Goal: Find specific page/section: Find specific page/section

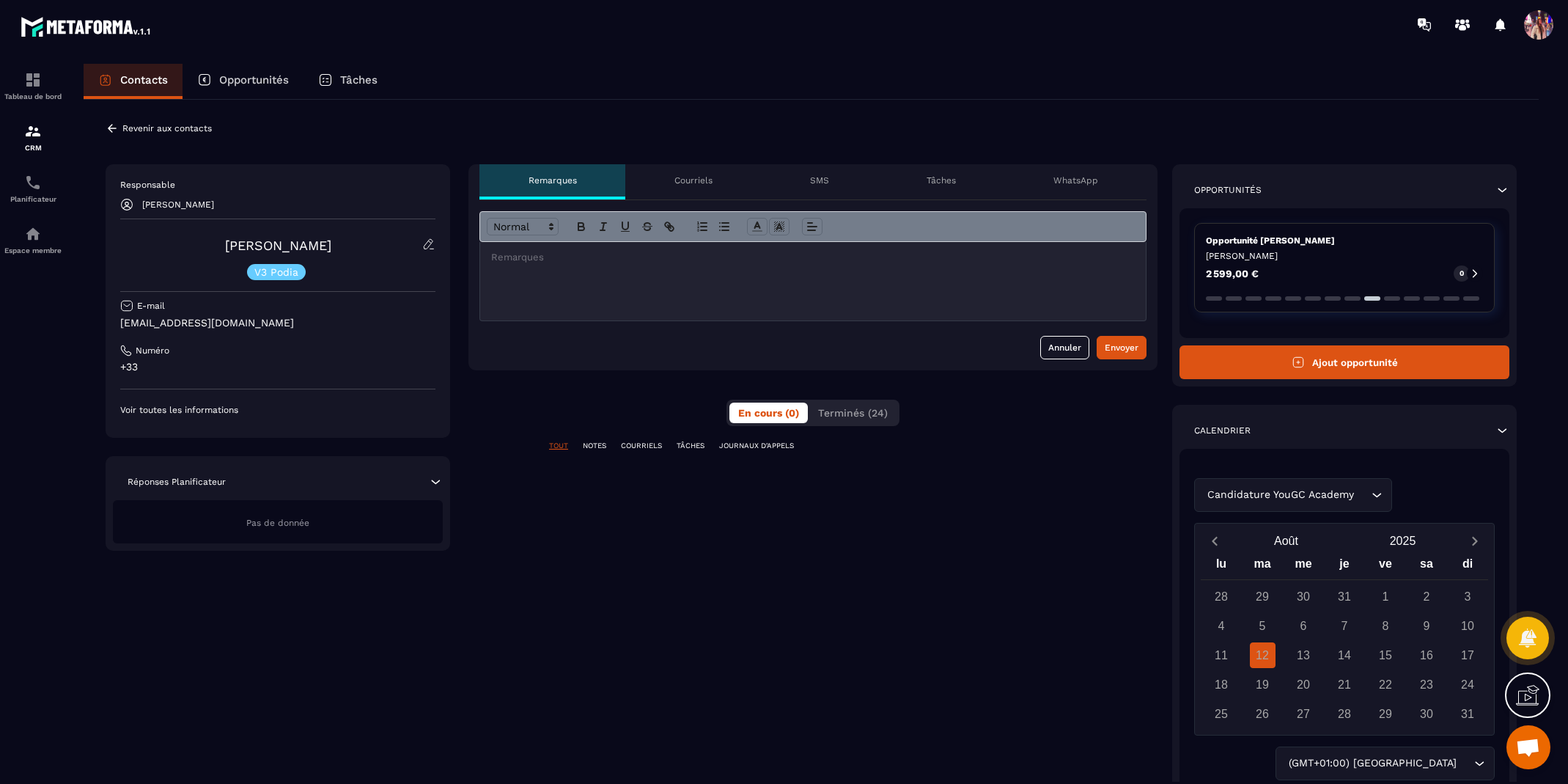
click at [247, 87] on div "Opportunités" at bounding box center [242, 82] width 121 height 35
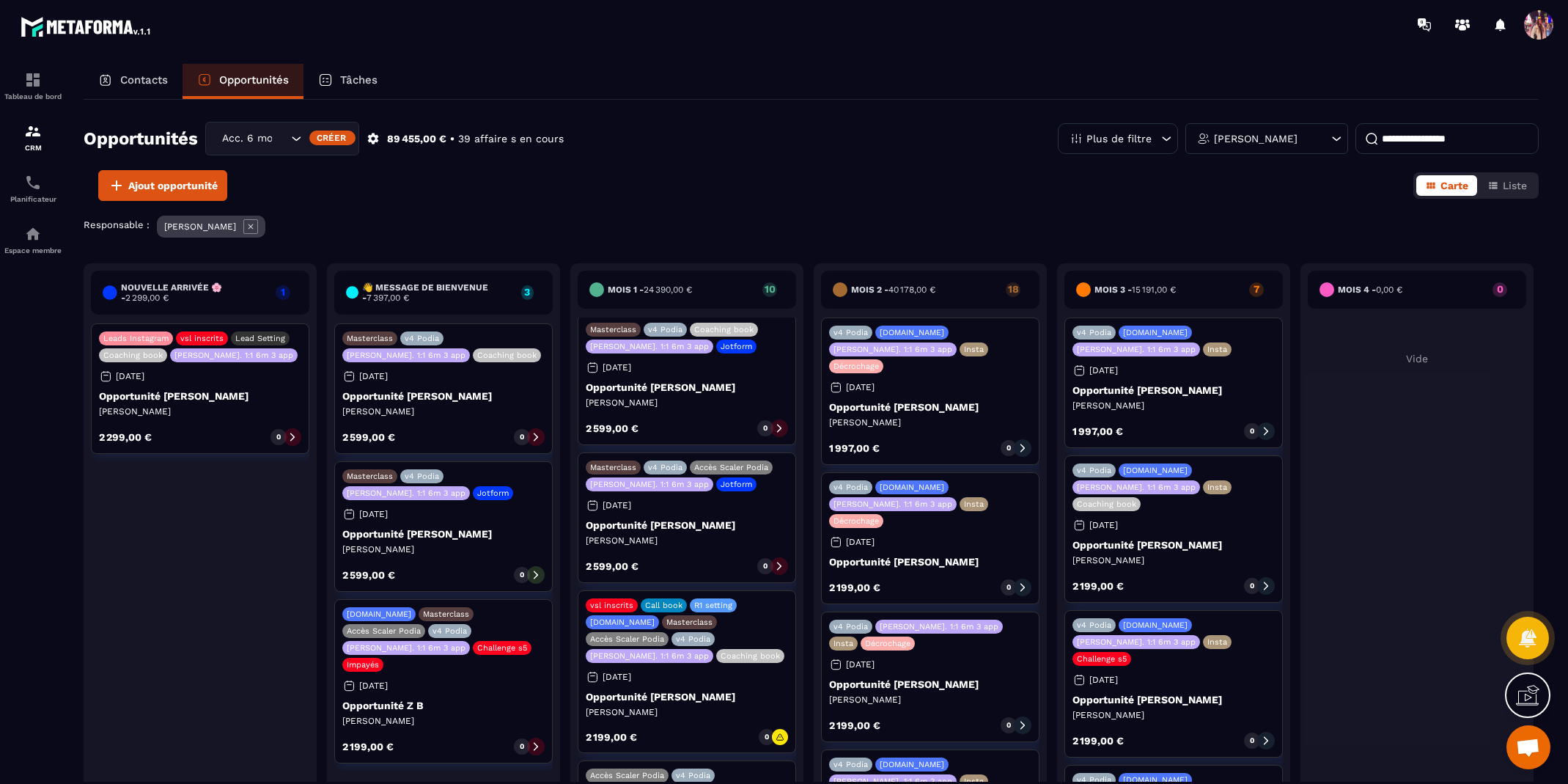
scroll to position [623, 0]
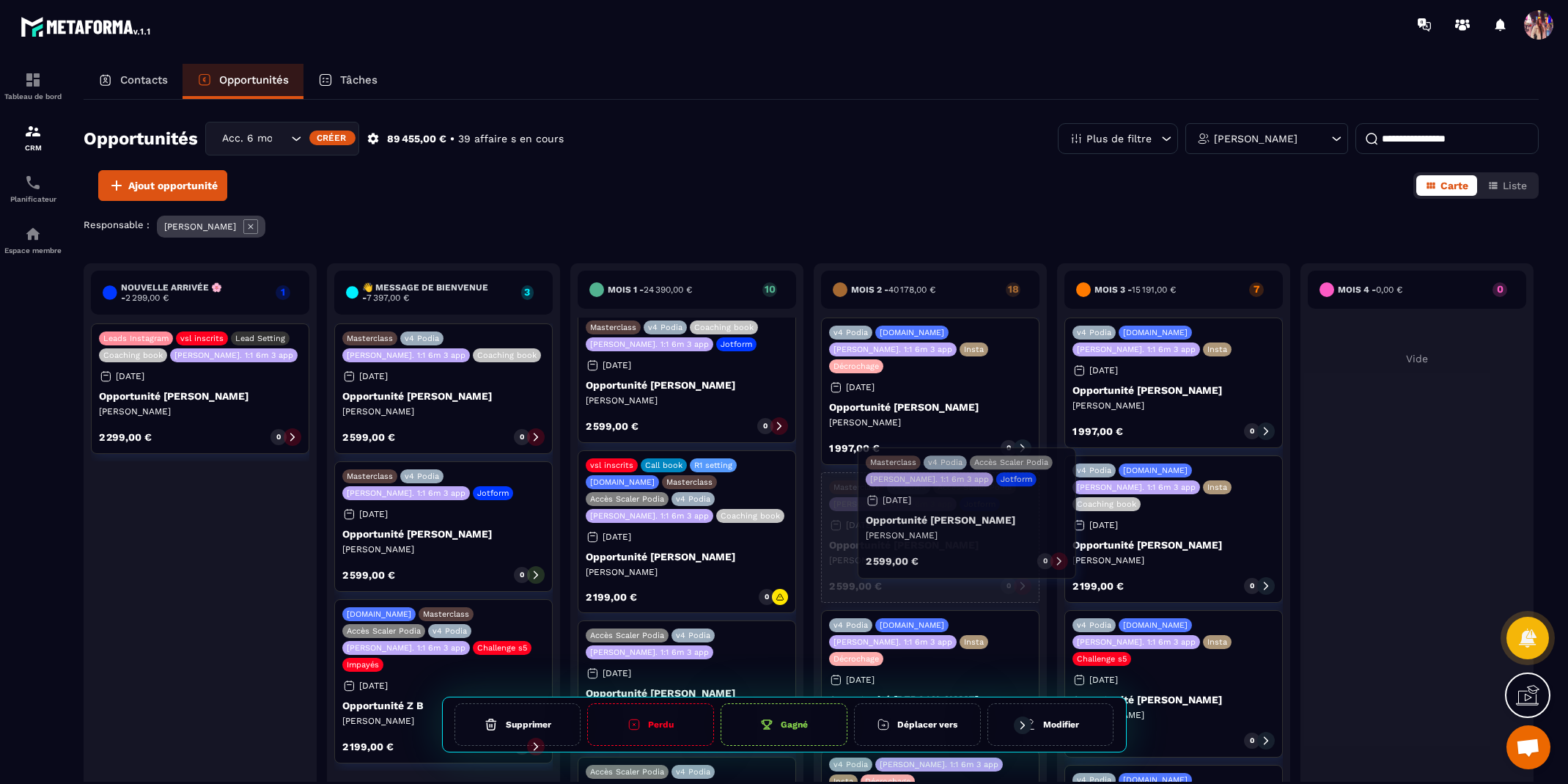
drag, startPoint x: 679, startPoint y: 490, endPoint x: 959, endPoint y: 519, distance: 281.5
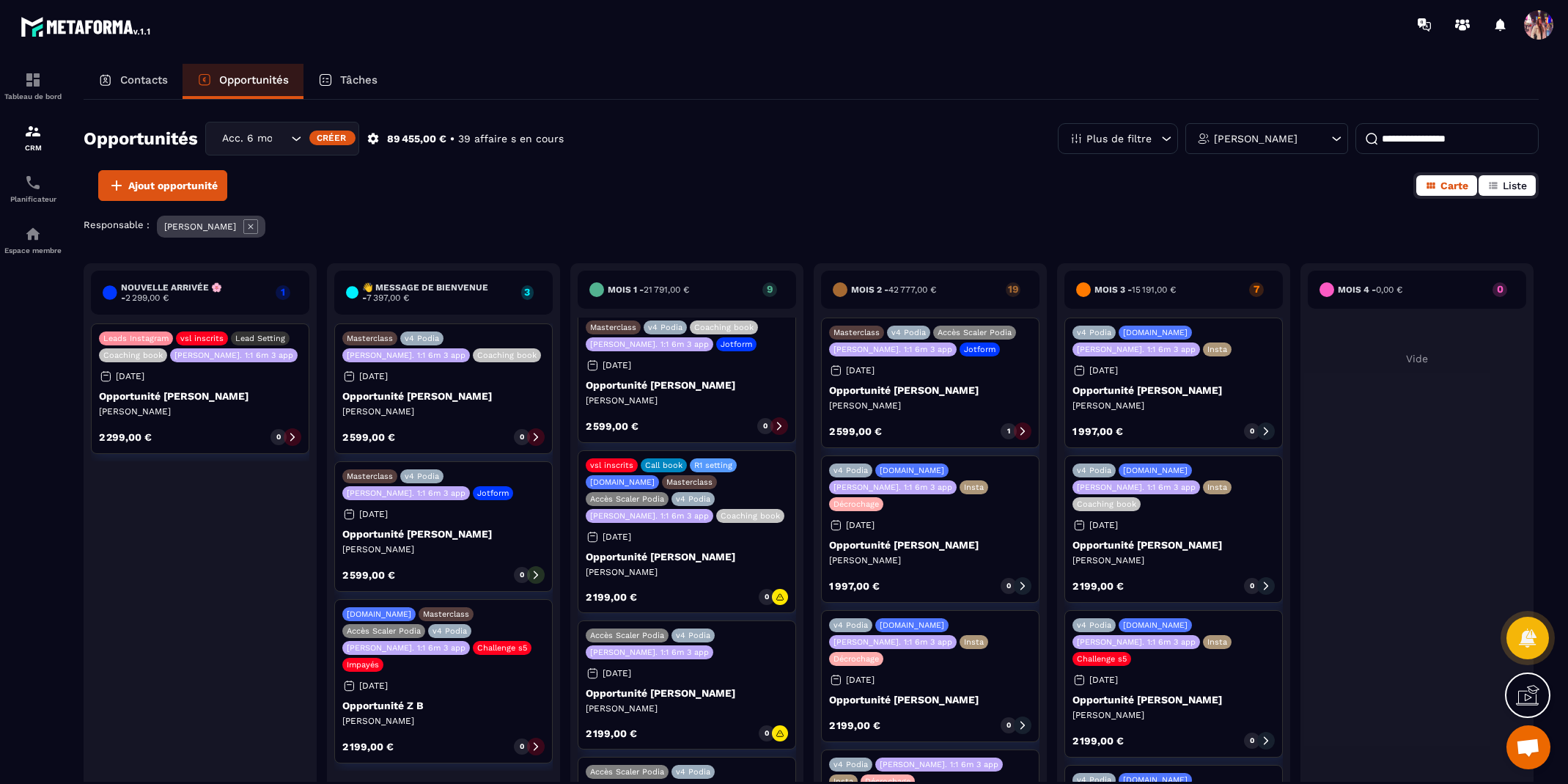
click at [1501, 189] on button "Liste" at bounding box center [1507, 185] width 58 height 21
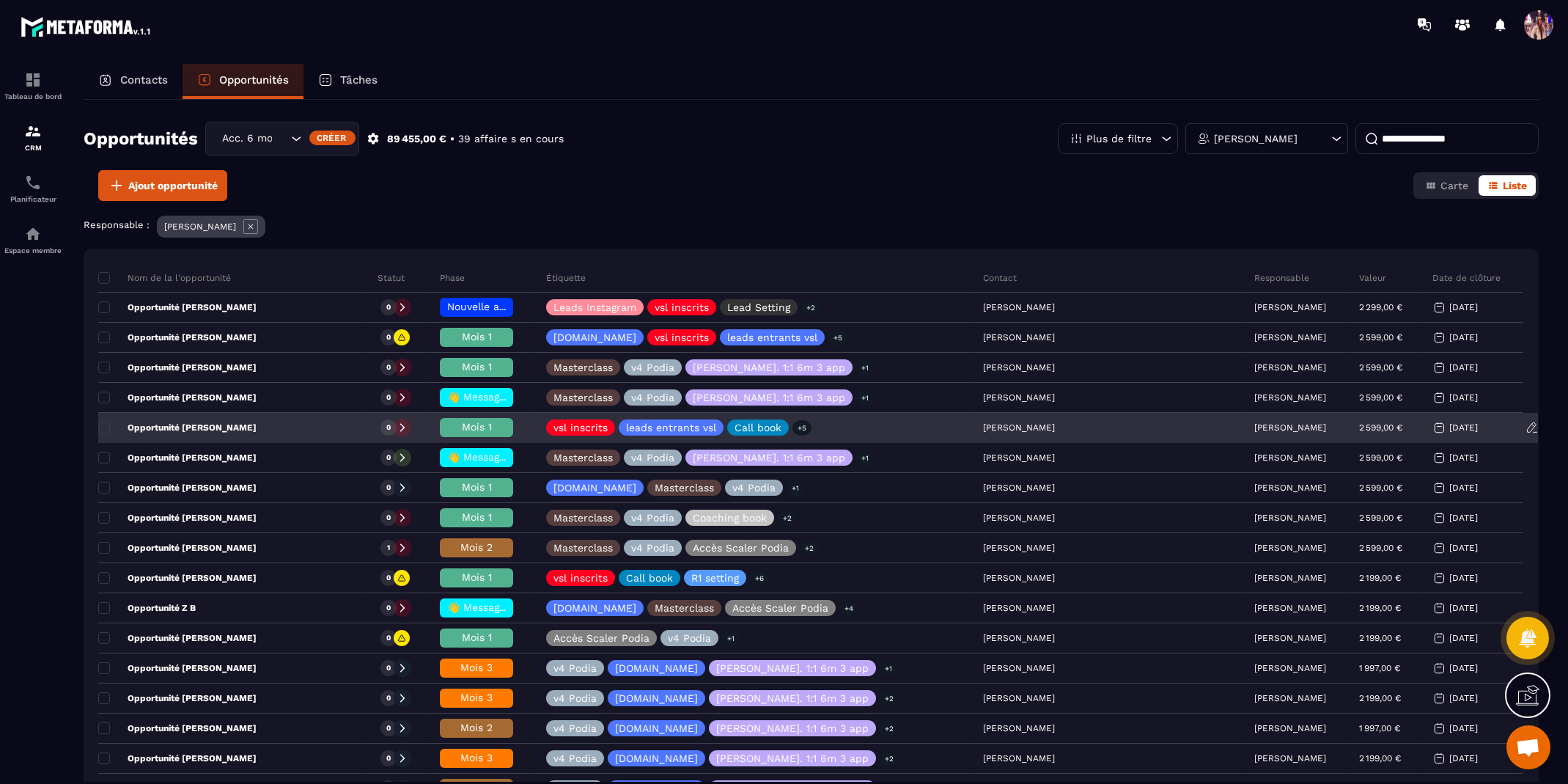
click at [492, 424] on span "Mois 1" at bounding box center [477, 427] width 30 height 12
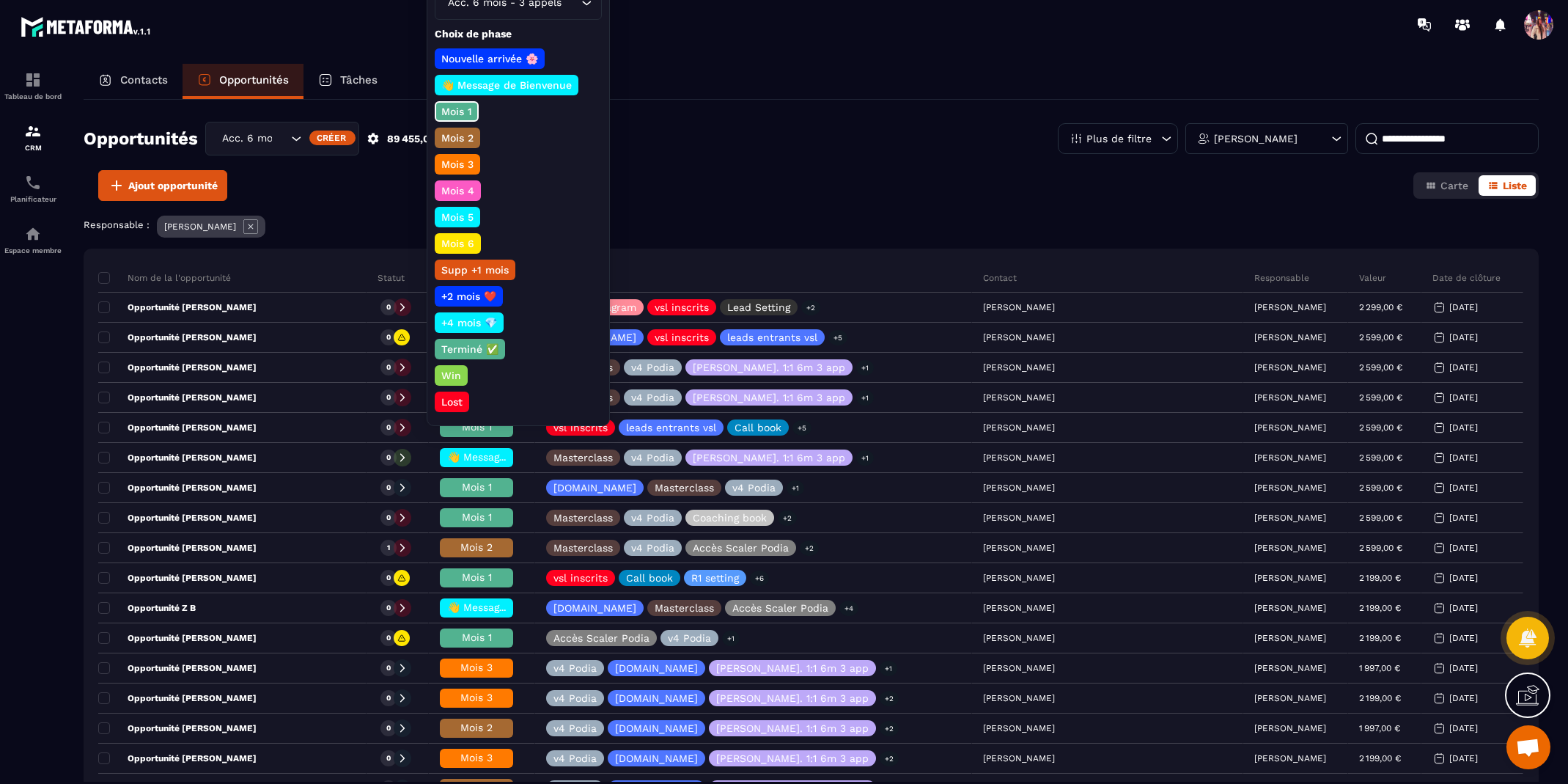
click at [729, 169] on div "Opportunités Acc. 6 mois - 3 appels Créer 89 455,00 € • 39 affaire s en cours P…" at bounding box center [811, 145] width 1455 height 49
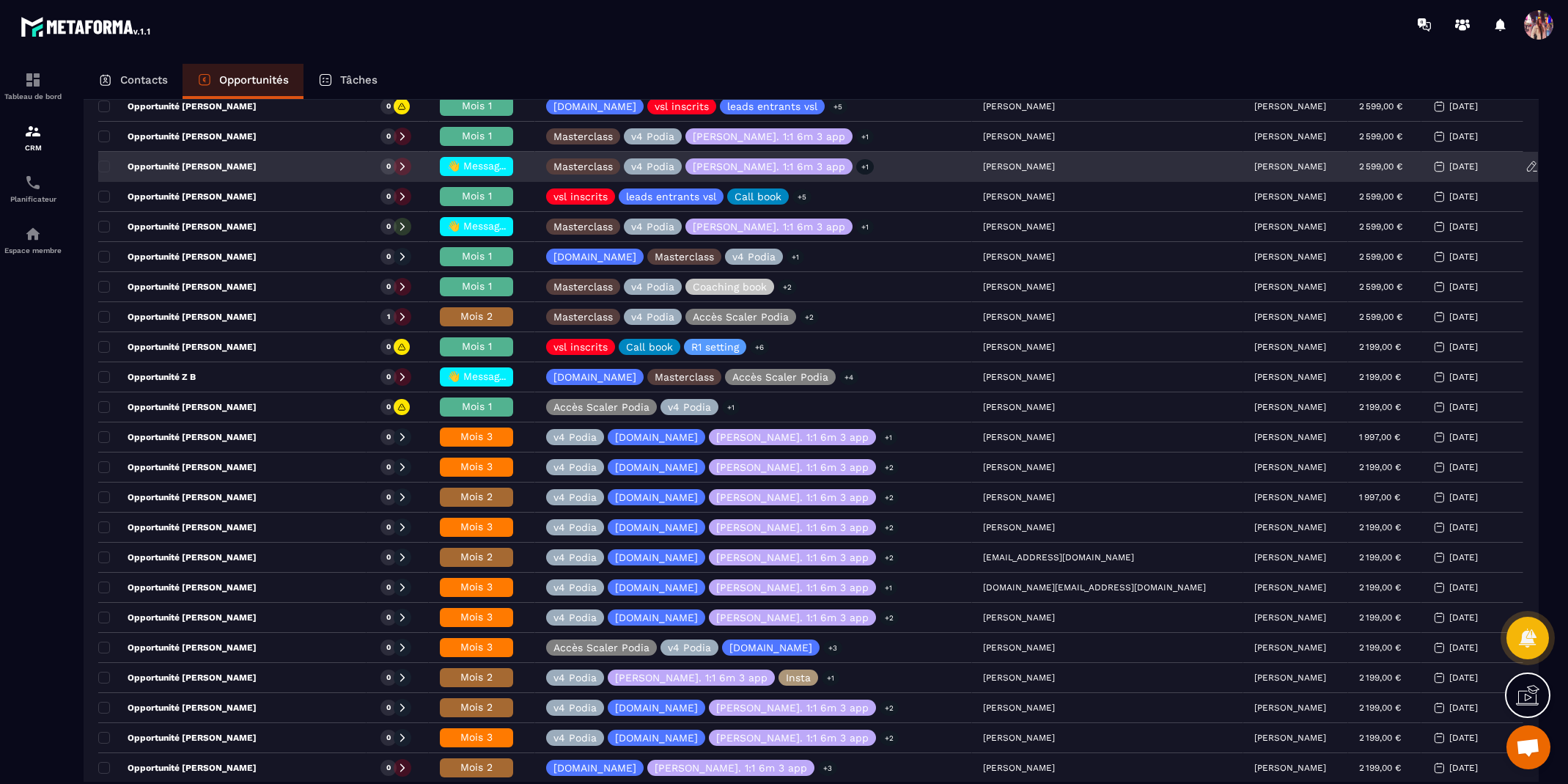
scroll to position [236, 0]
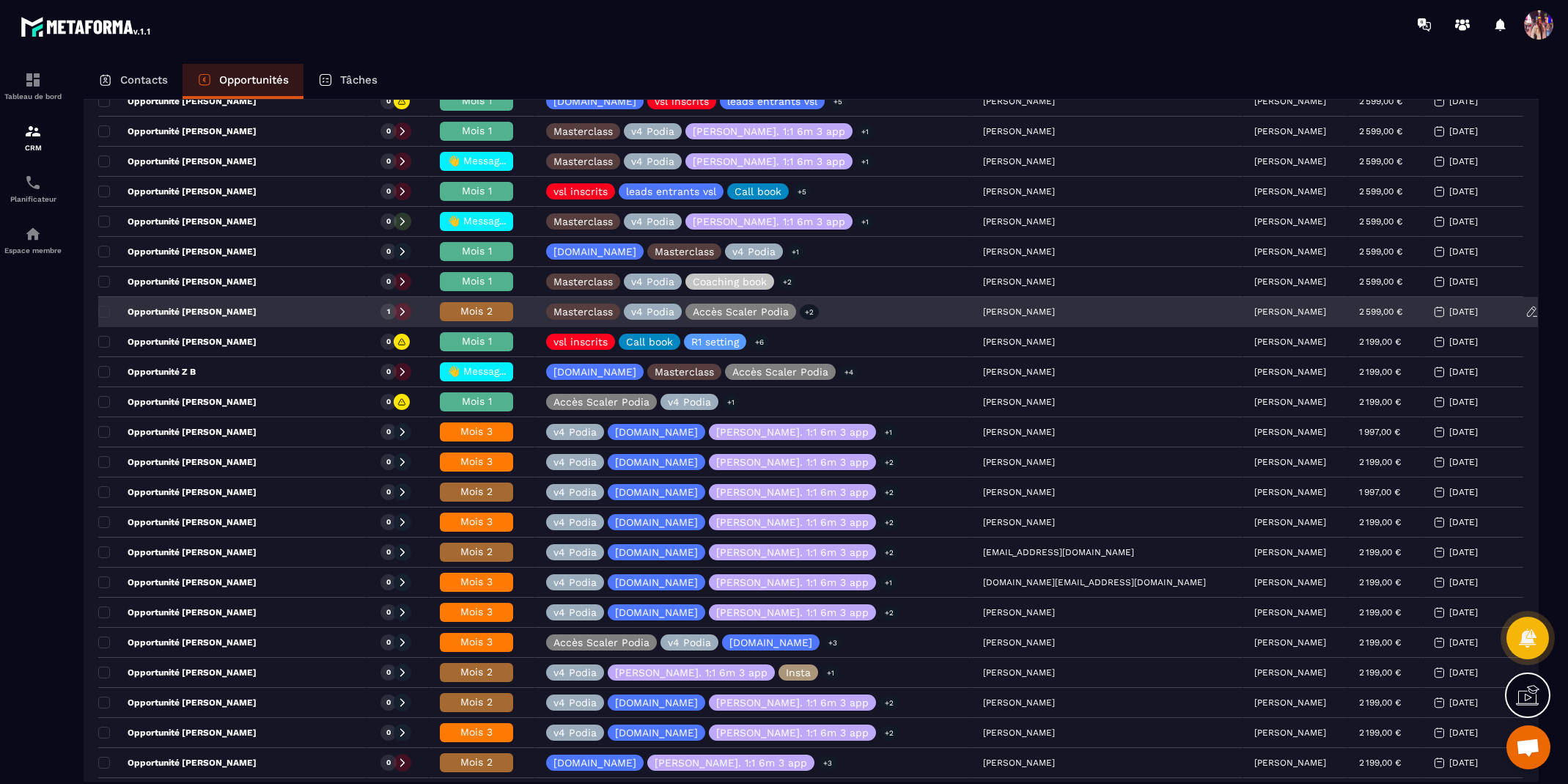
click at [493, 308] on span "Mois 2" at bounding box center [476, 311] width 32 height 12
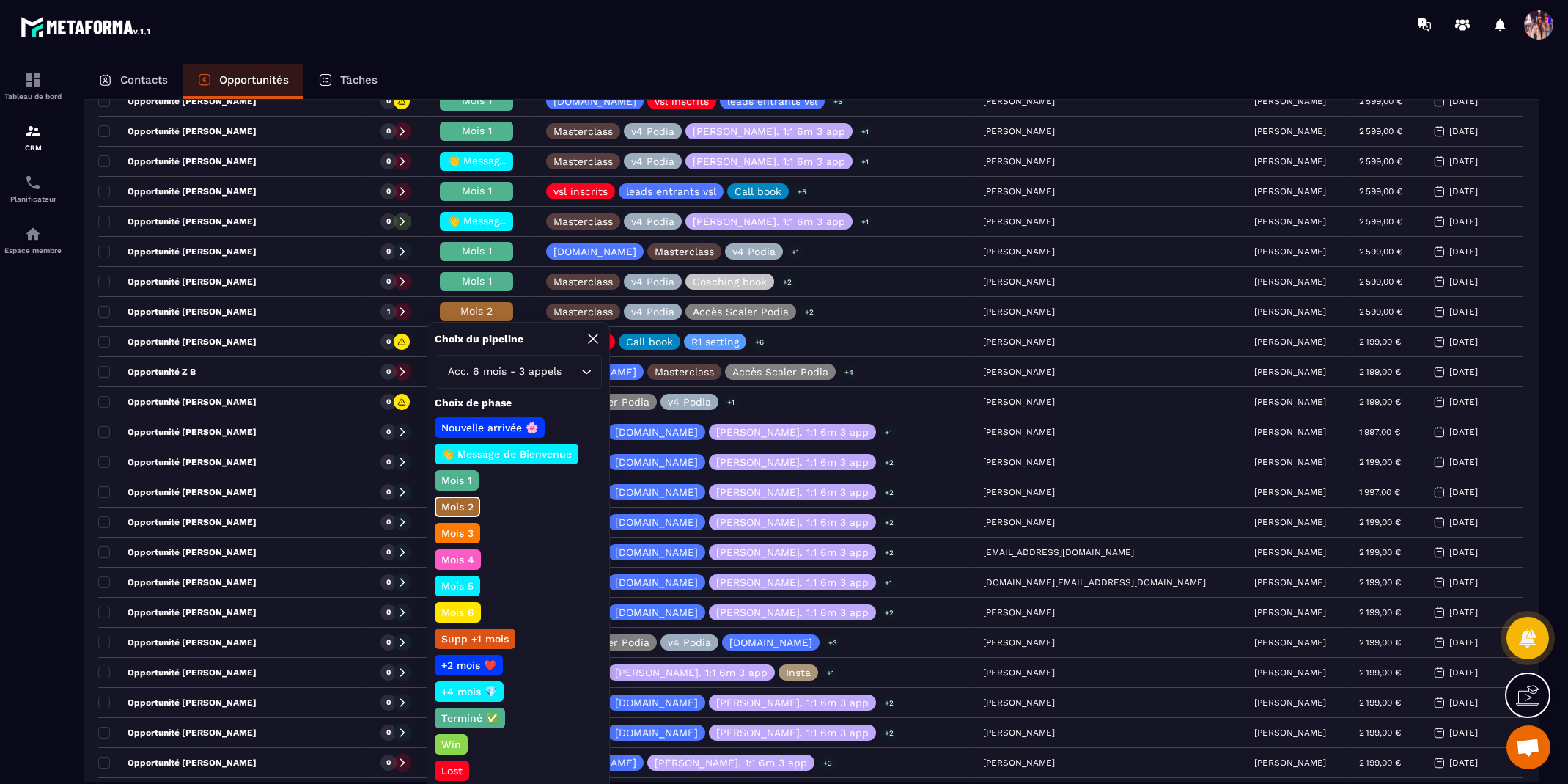
click at [593, 54] on section "Tableau de bord CRM Planificateur Espace membre Contacts Opportunités Tâches Op…" at bounding box center [784, 437] width 1568 height 777
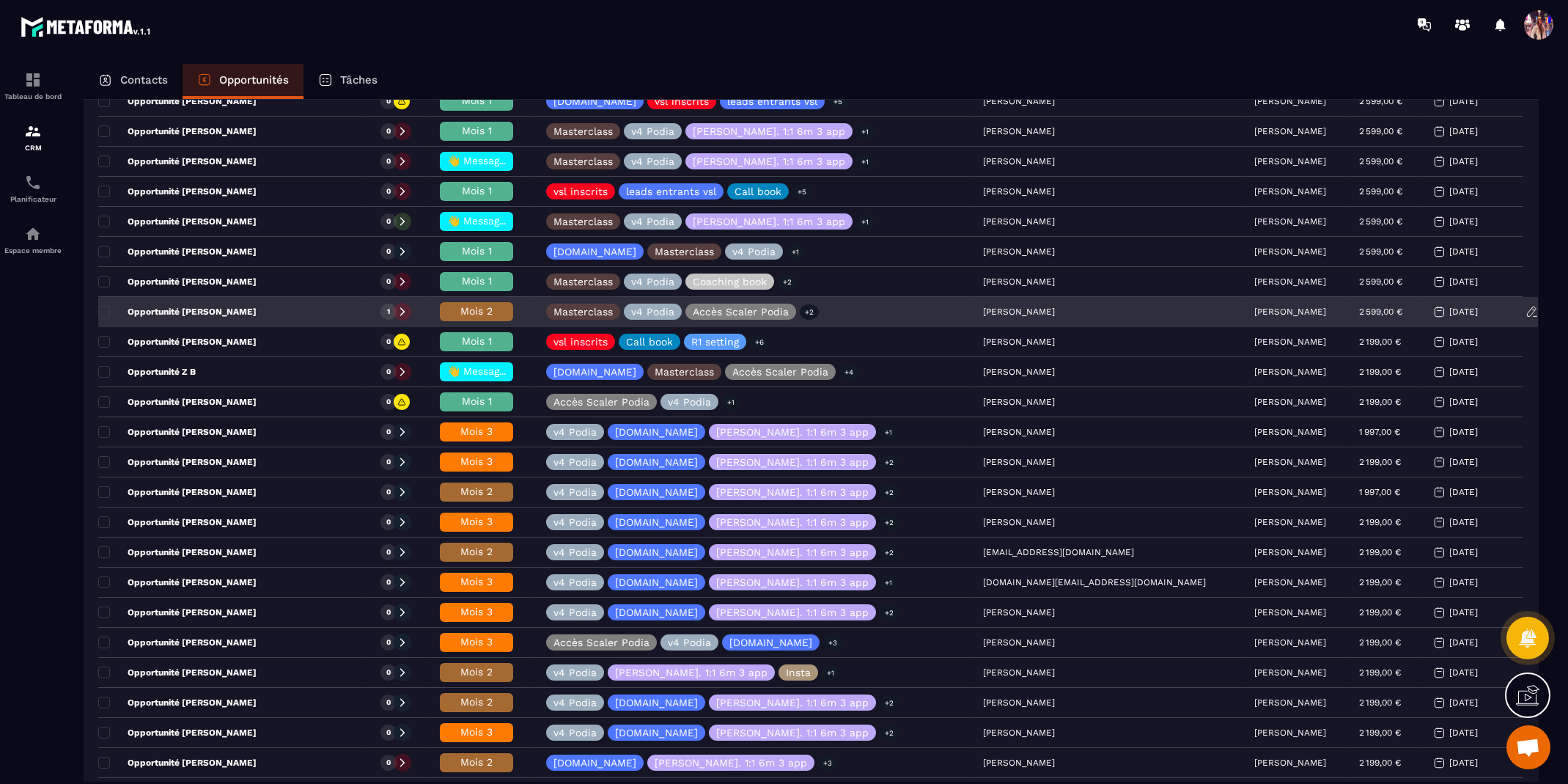
click at [493, 310] on span "Mois 2" at bounding box center [476, 311] width 32 height 12
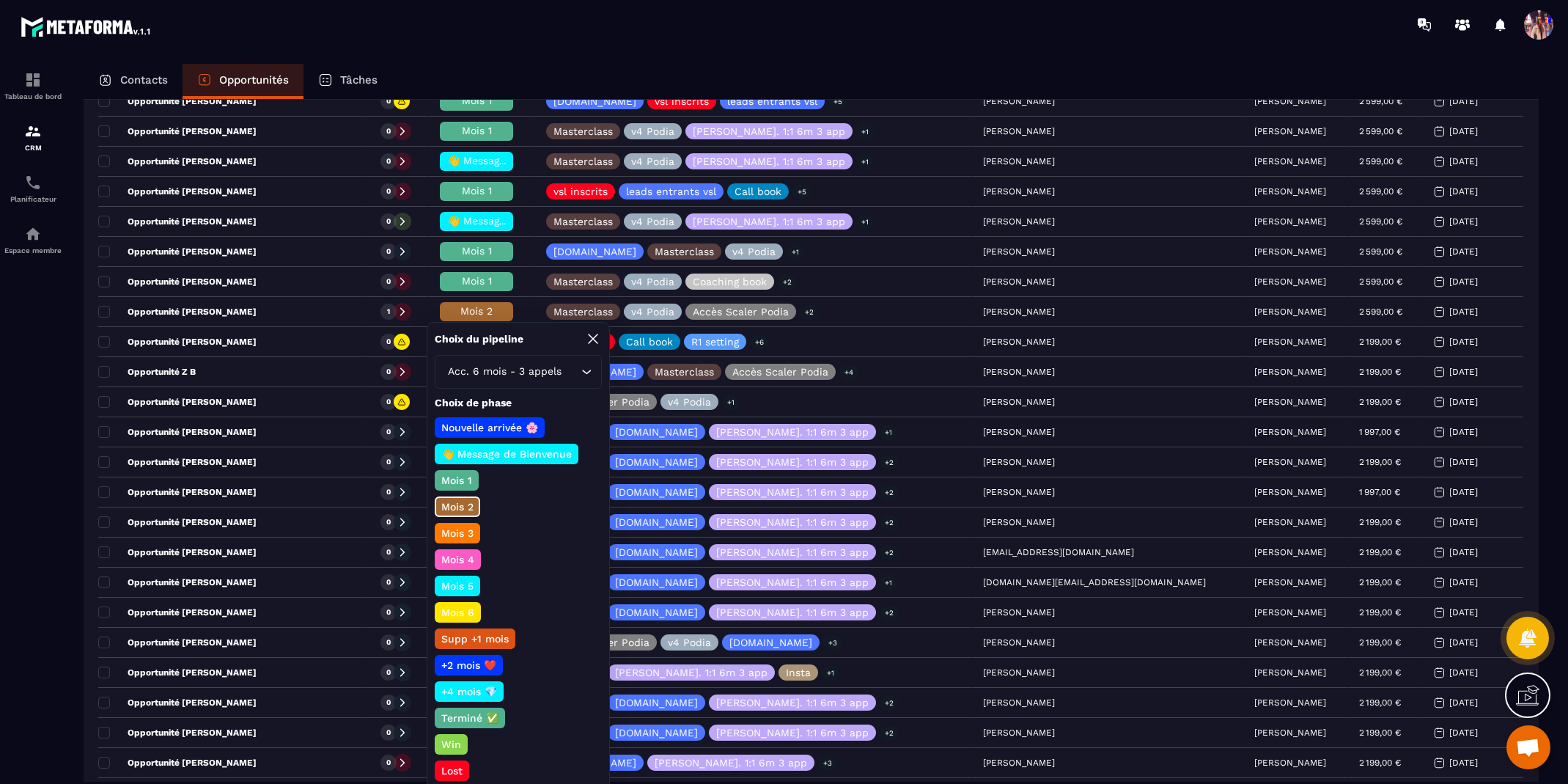
click at [499, 34] on div at bounding box center [870, 24] width 1396 height 49
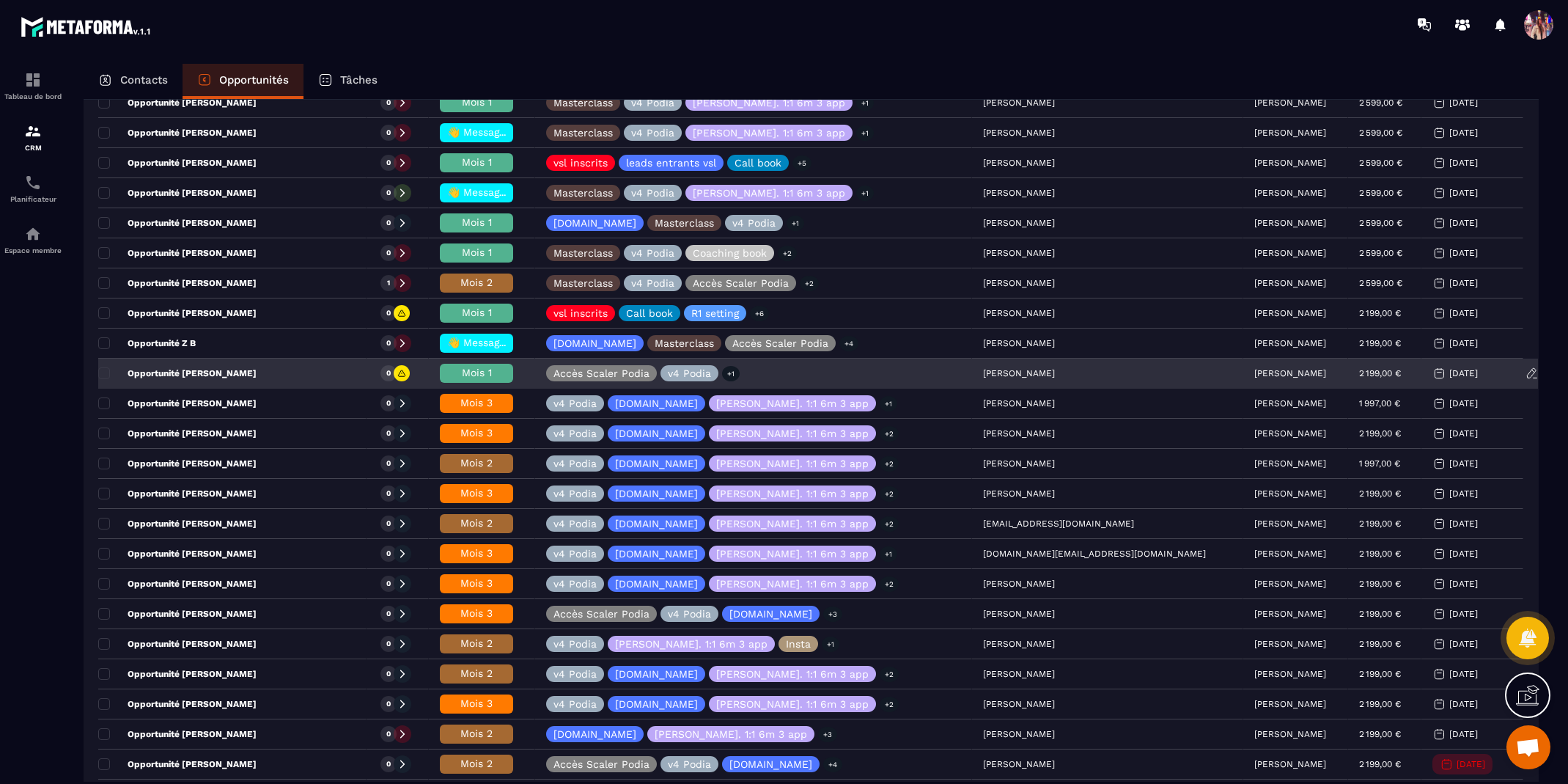
scroll to position [267, 0]
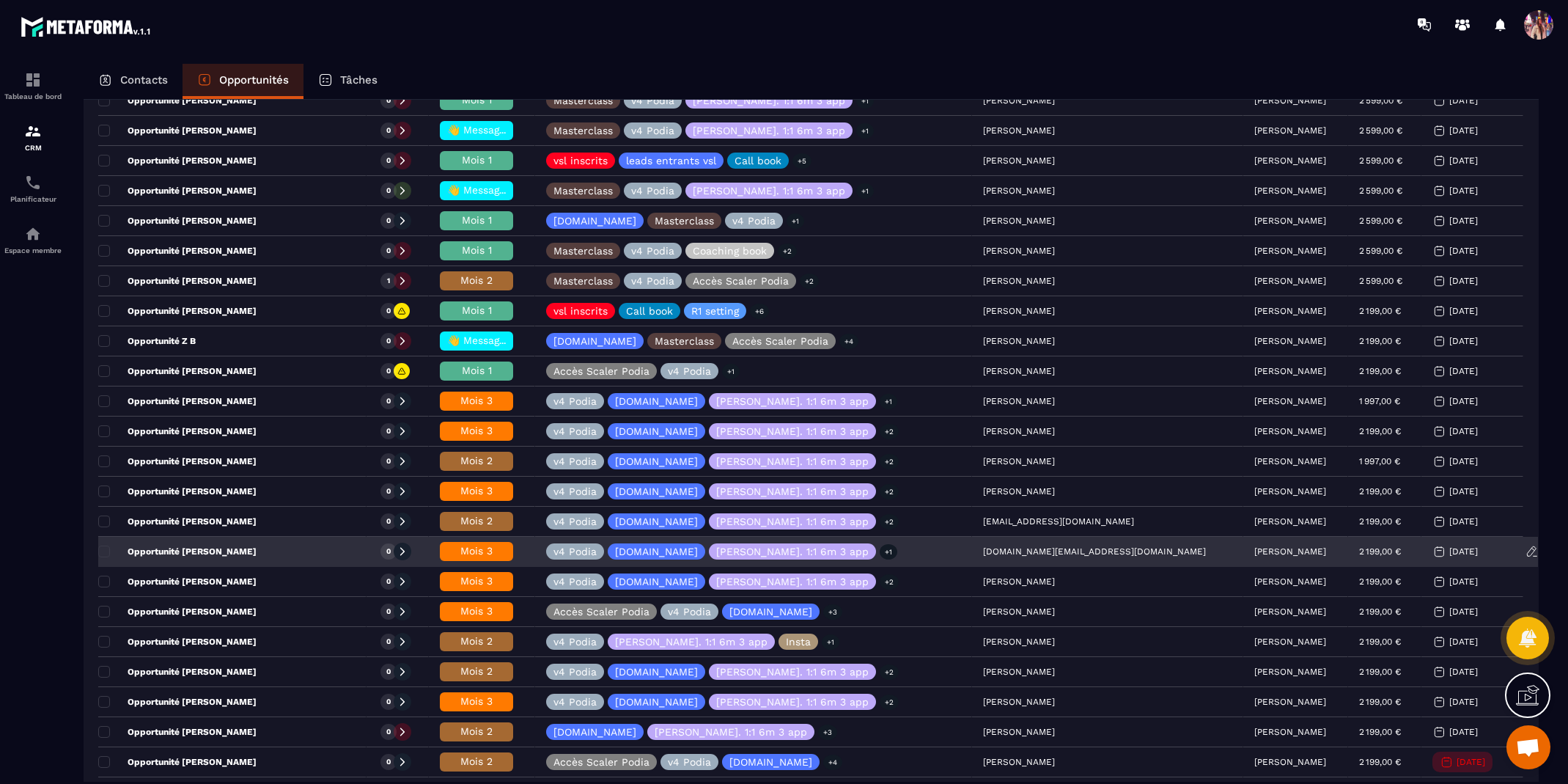
click at [493, 546] on span "Mois 3" at bounding box center [476, 551] width 32 height 12
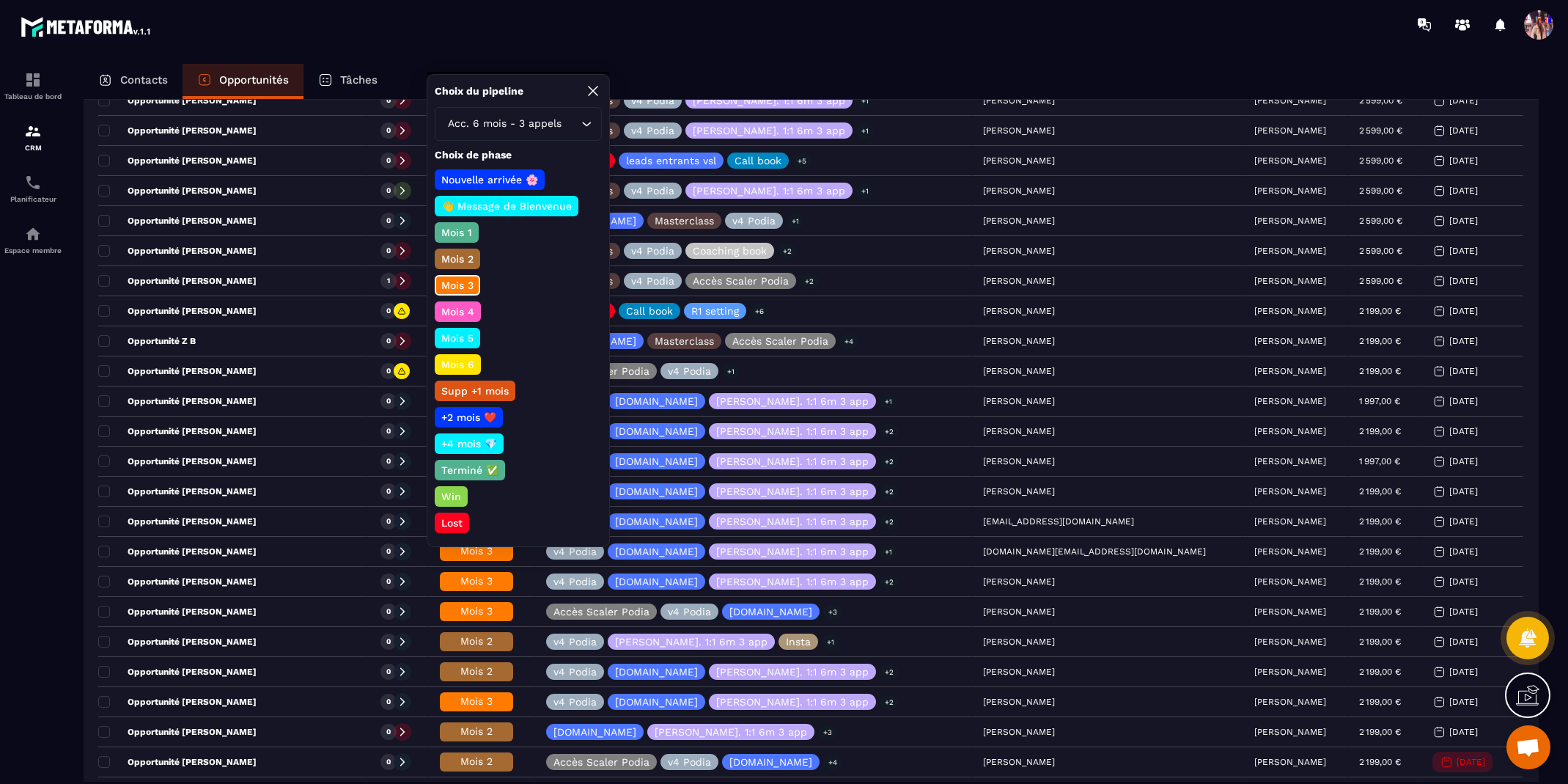
click at [697, 54] on section "Tableau de bord CRM Planificateur Espace membre Contacts Opportunités Tâches Op…" at bounding box center [784, 437] width 1568 height 777
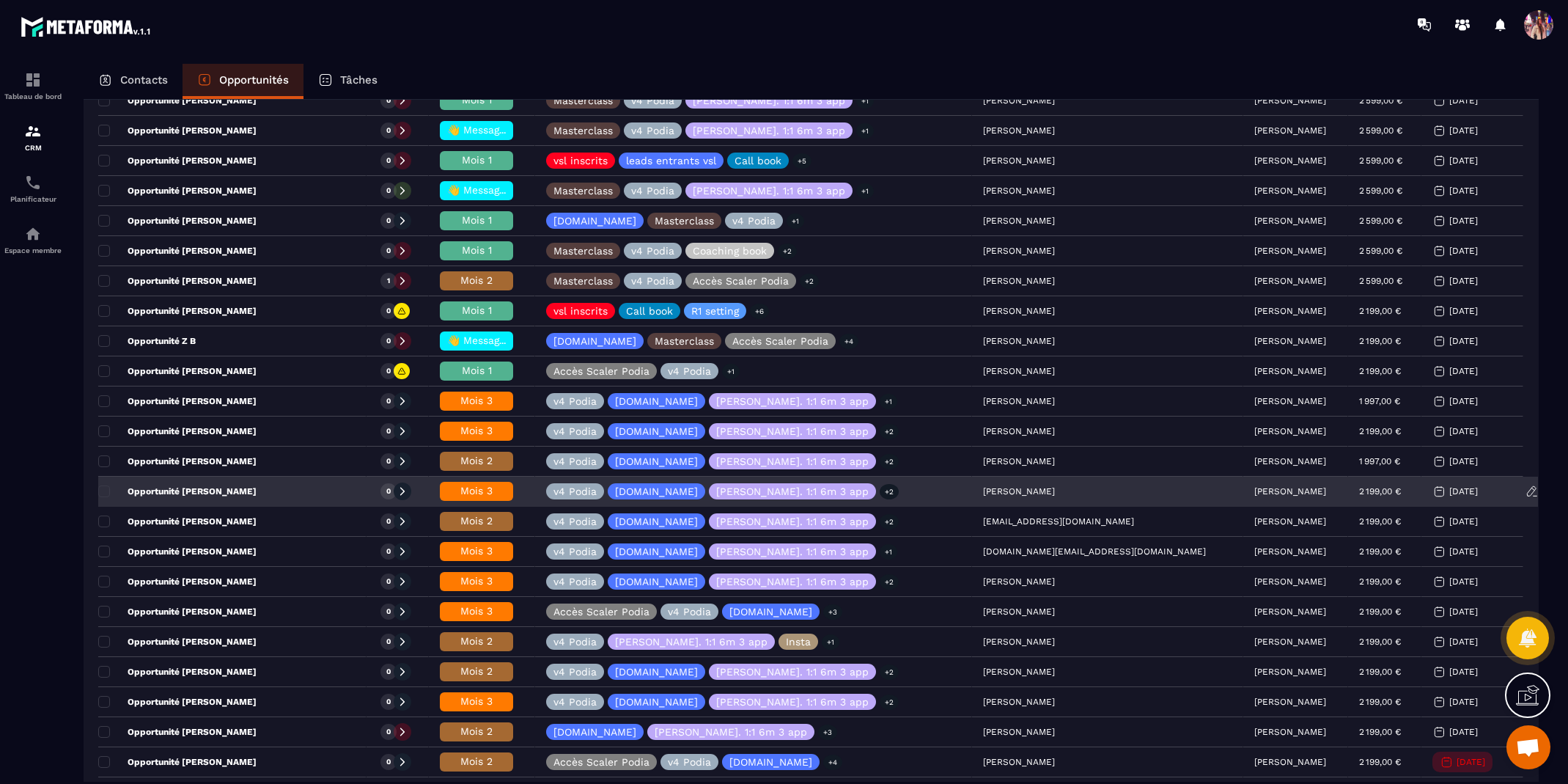
scroll to position [0, 0]
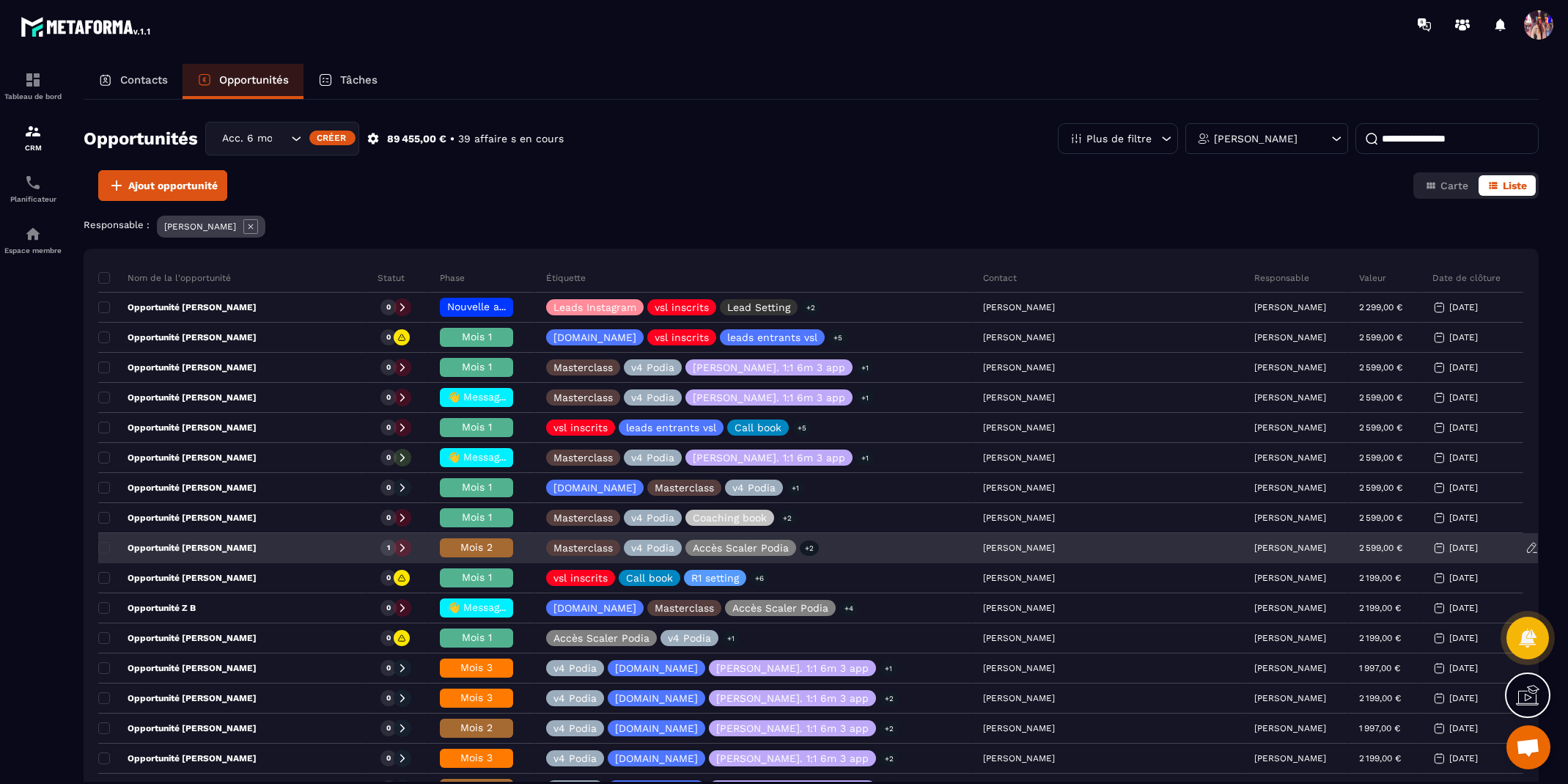
click at [493, 542] on span "Mois 2" at bounding box center [476, 547] width 32 height 12
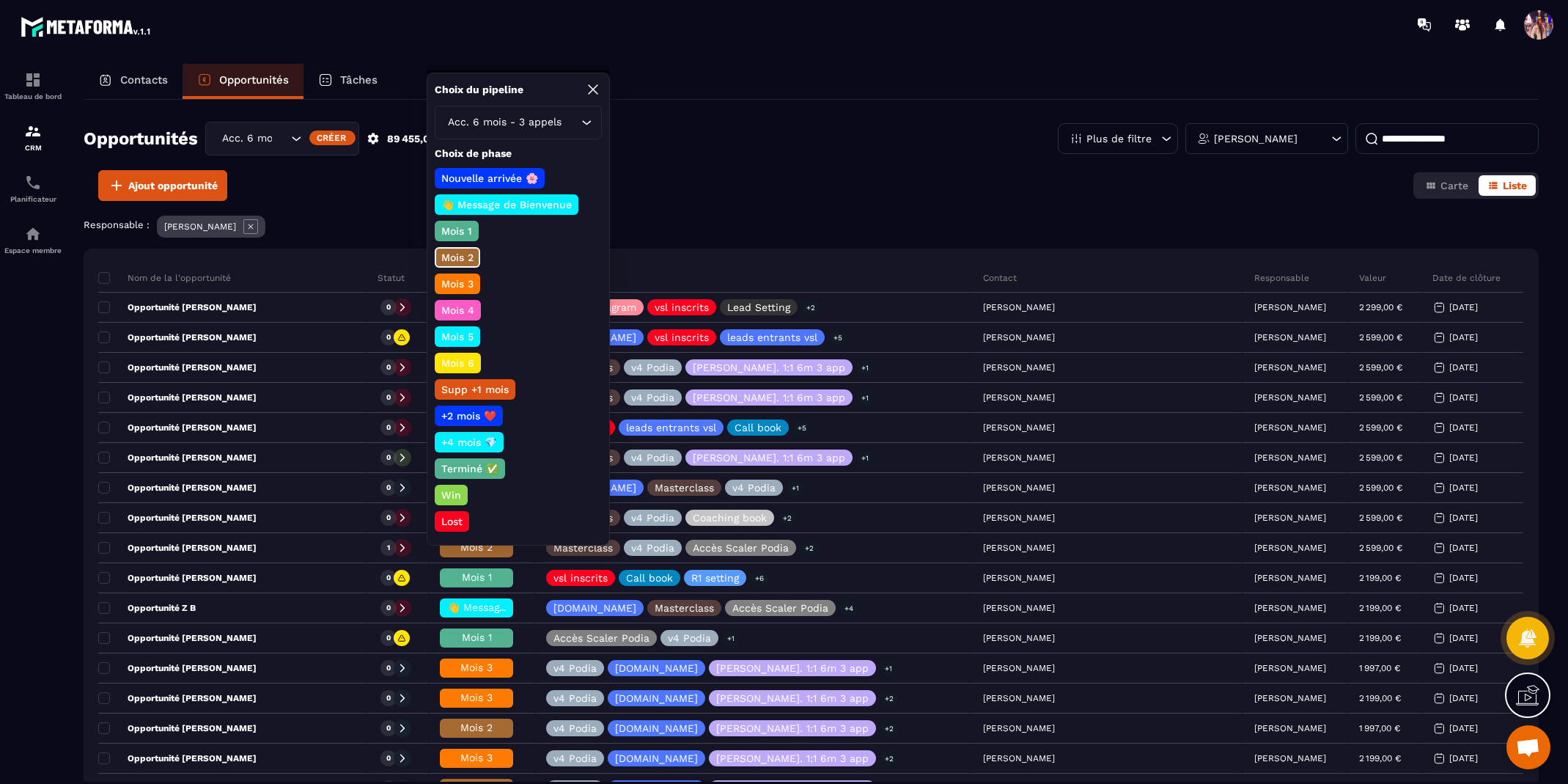
click at [456, 226] on p "Mois 1" at bounding box center [457, 231] width 35 height 14
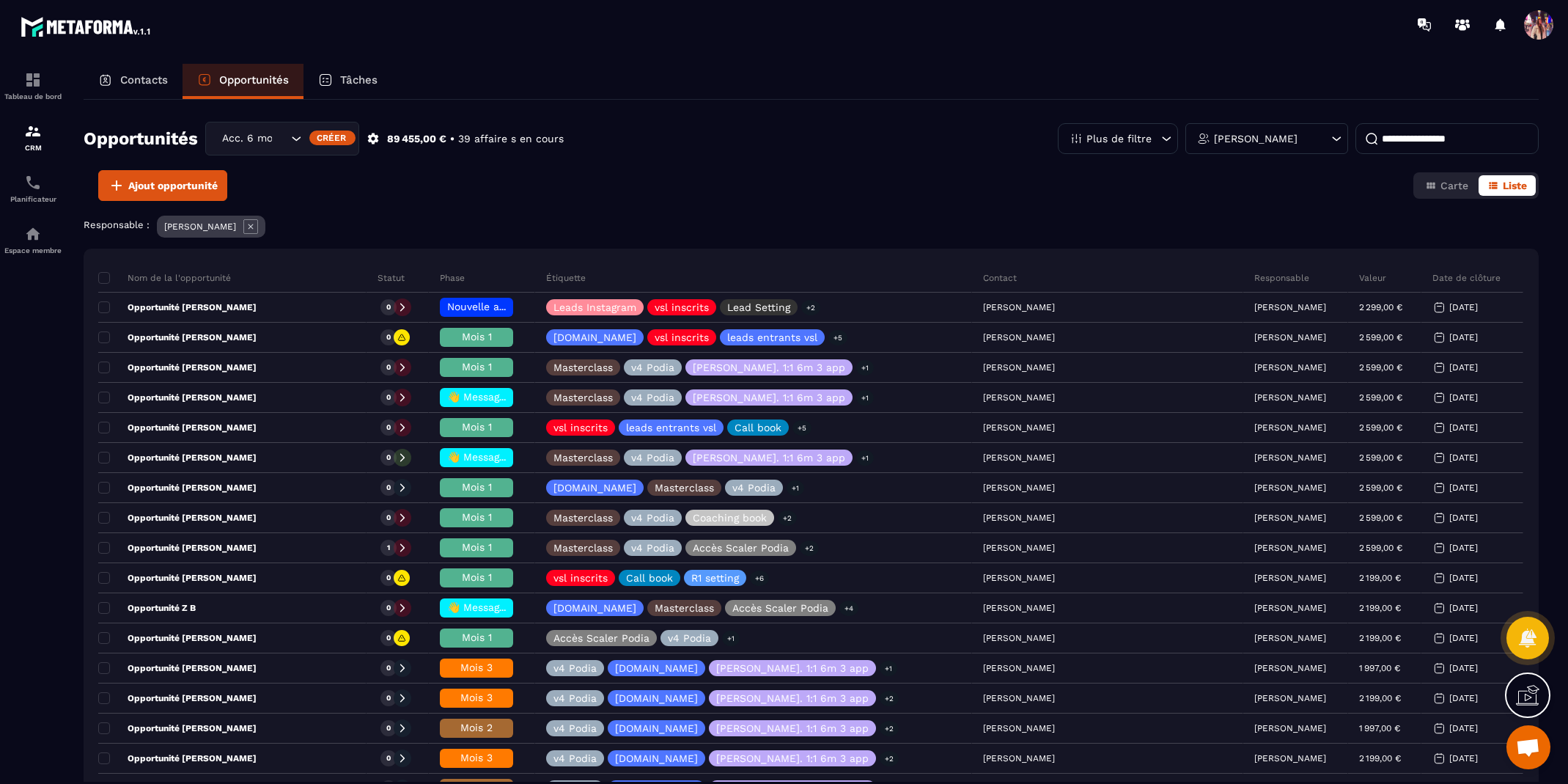
click at [1434, 145] on input at bounding box center [1447, 138] width 183 height 31
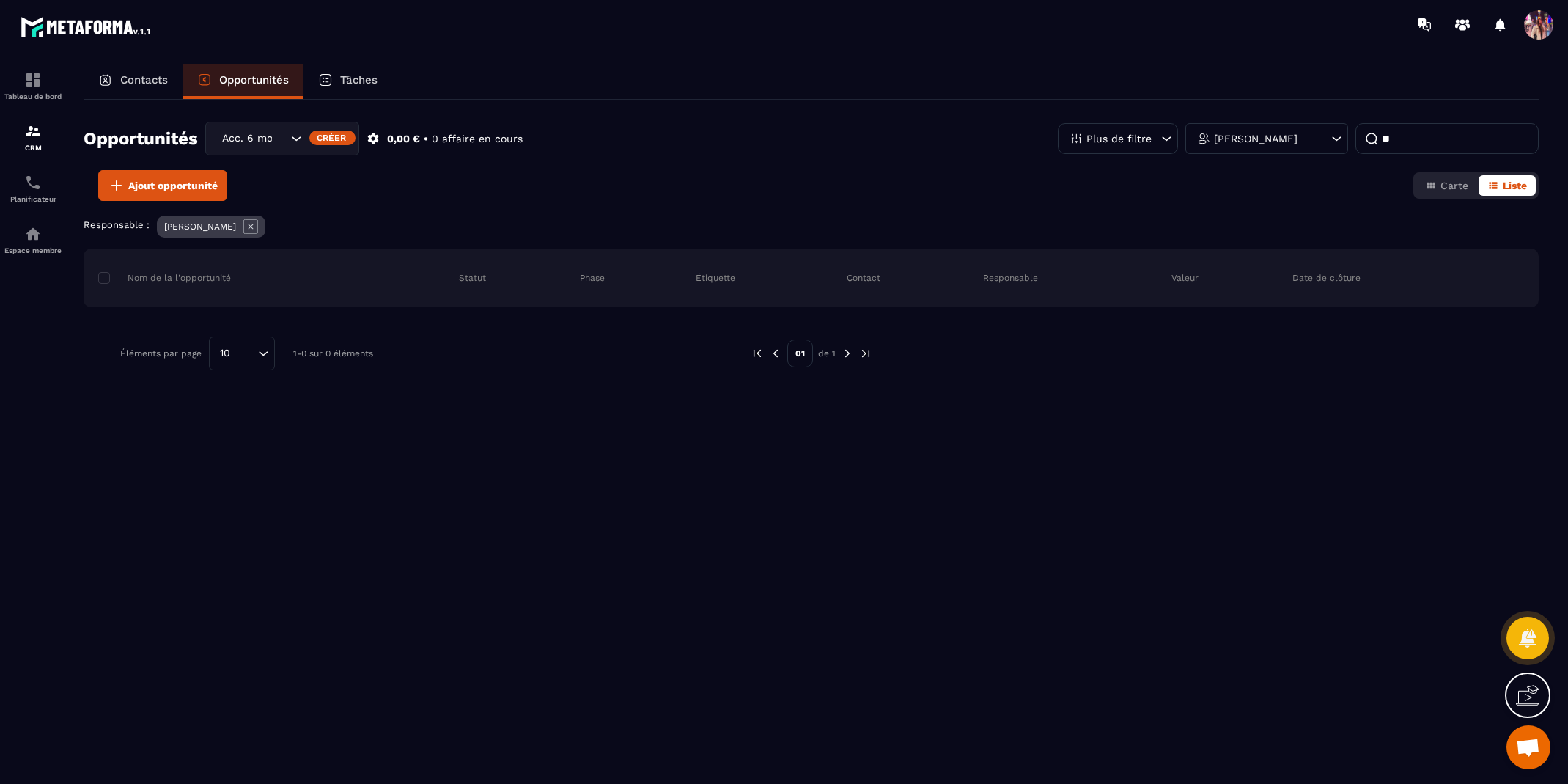
type input "*"
